Goal: Task Accomplishment & Management: Manage account settings

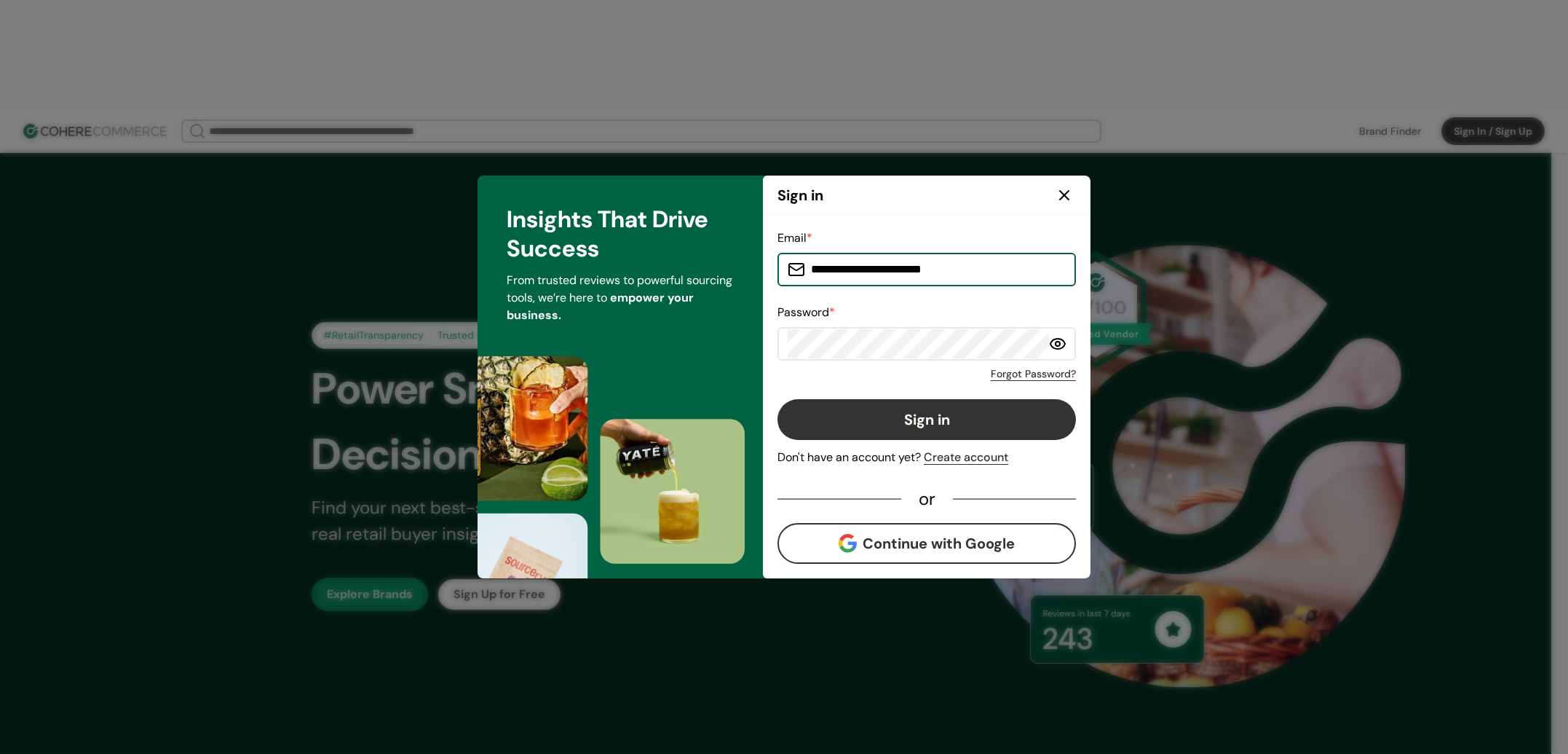
click at [907, 265] on input "**********" at bounding box center [935, 269] width 261 height 29
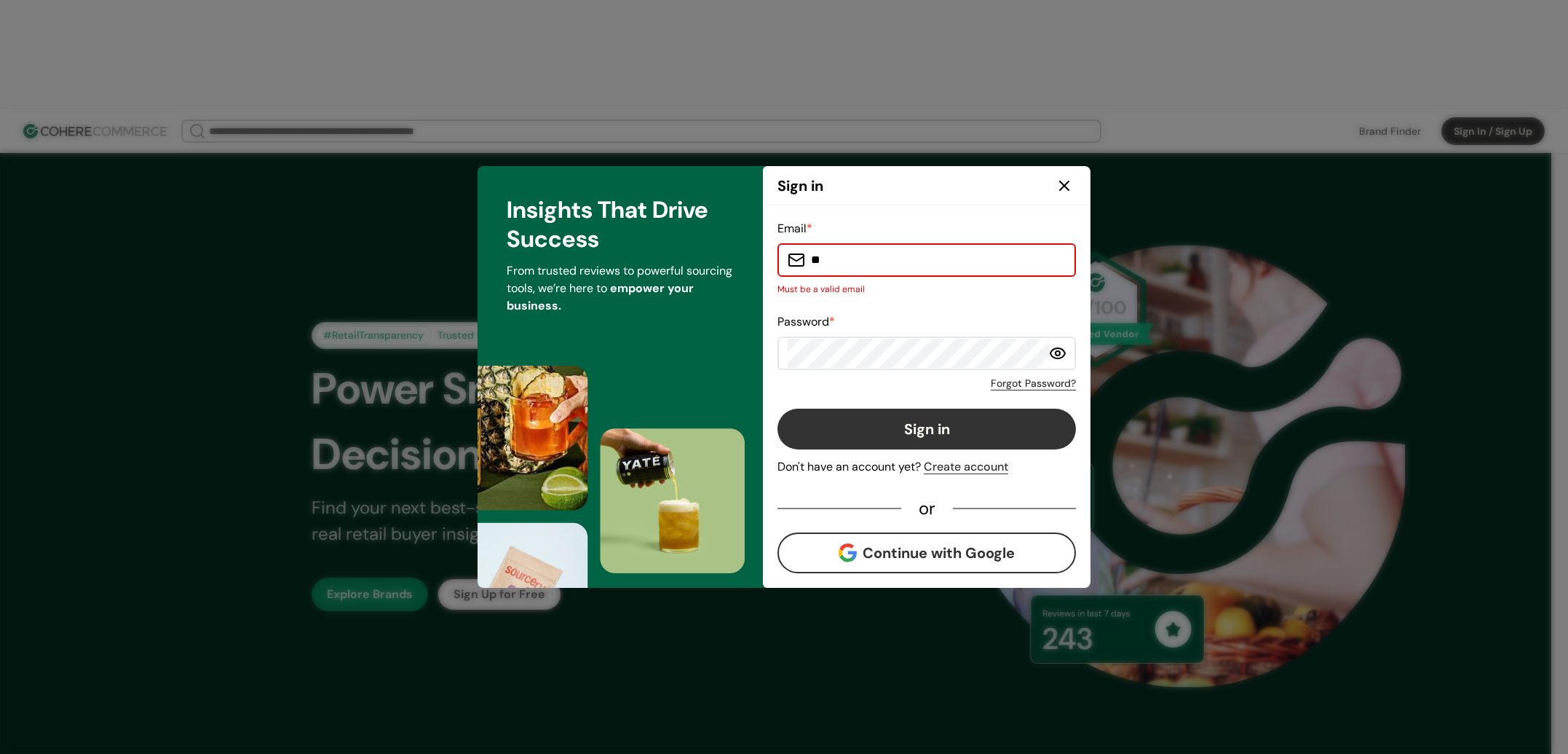
type input "**********"
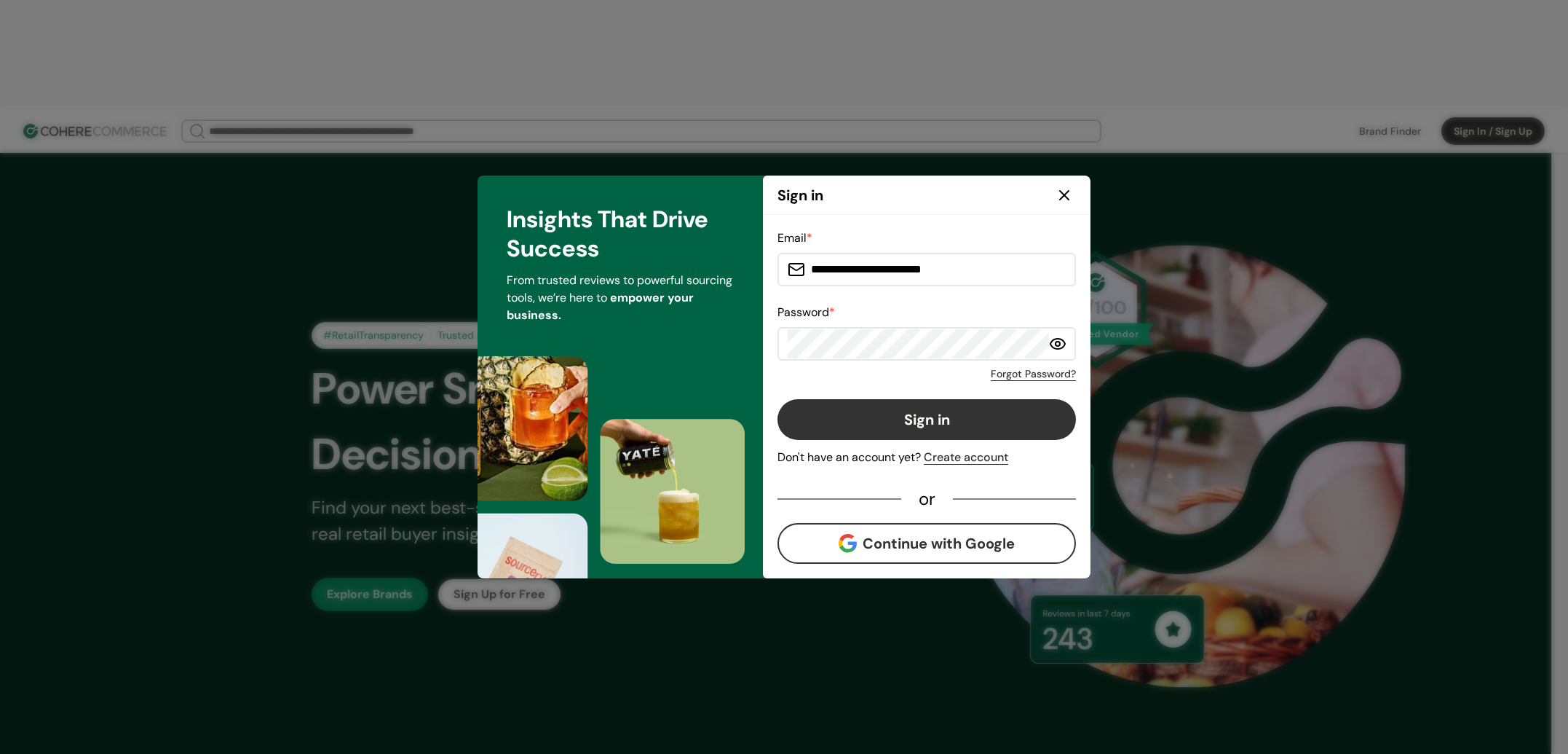
click at [940, 418] on button "Sign in" at bounding box center [927, 420] width 298 height 41
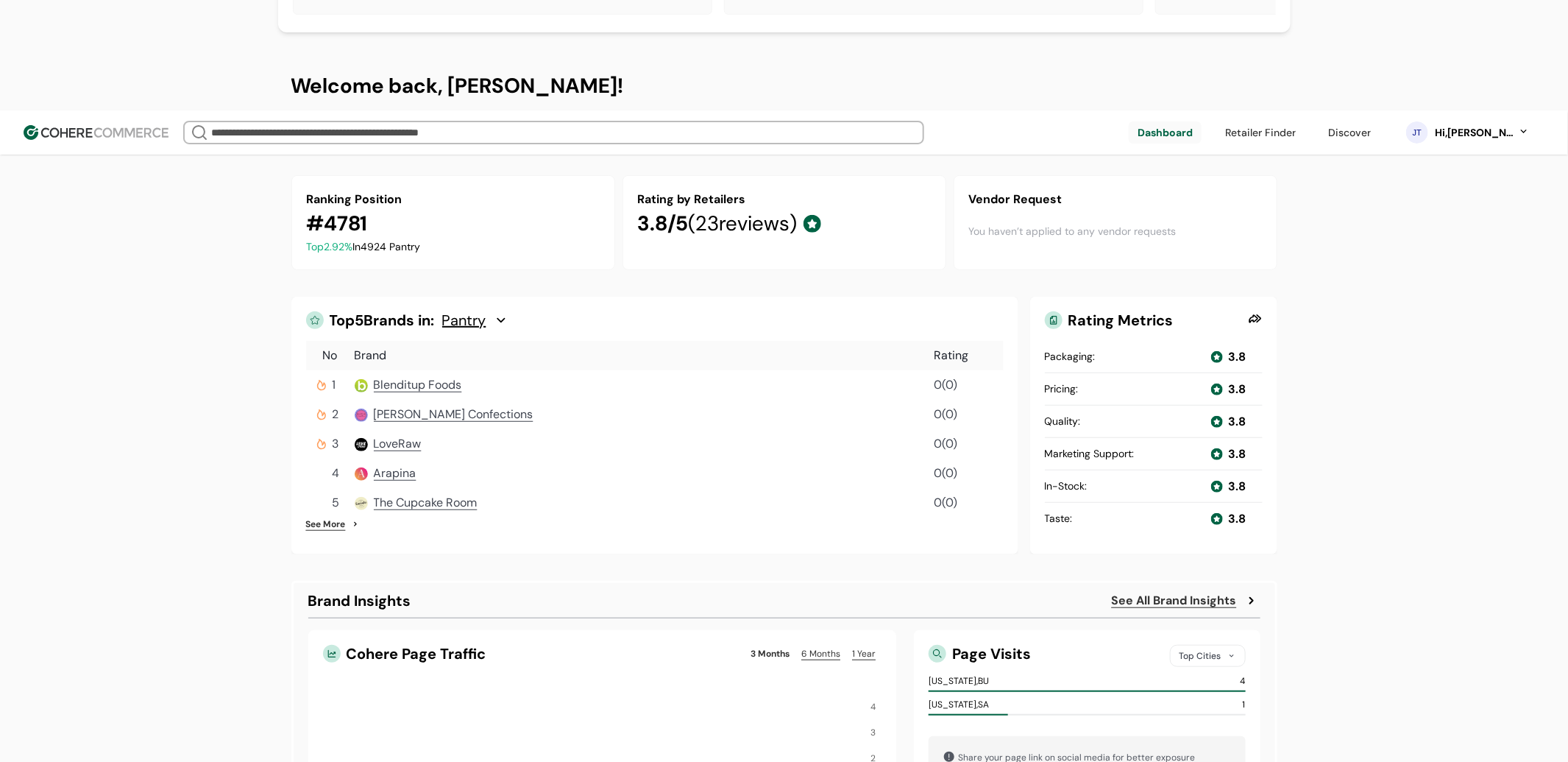
scroll to position [391, 0]
